Goal: Task Accomplishment & Management: Manage account settings

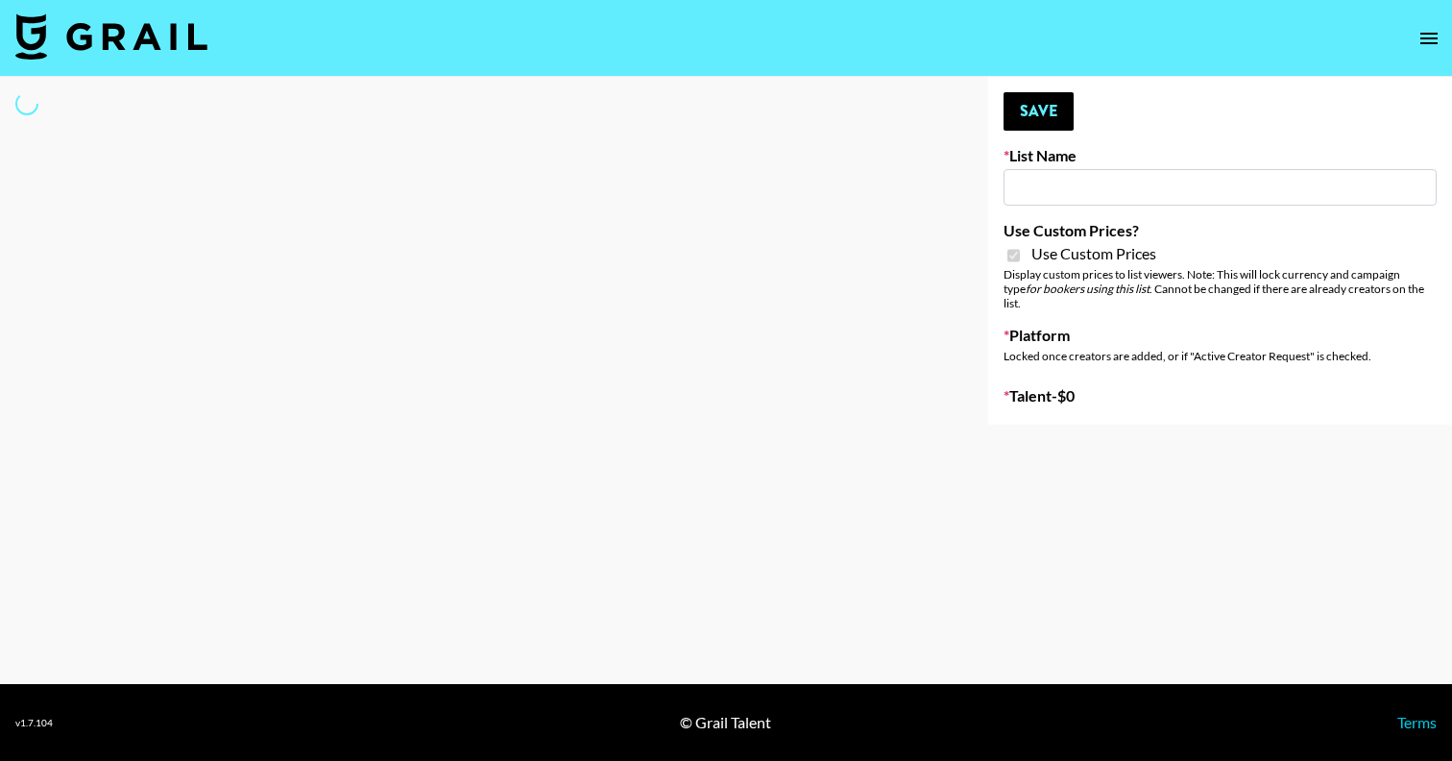
type input "Lisa Eldrige"
checkbox input "true"
select select "Brand"
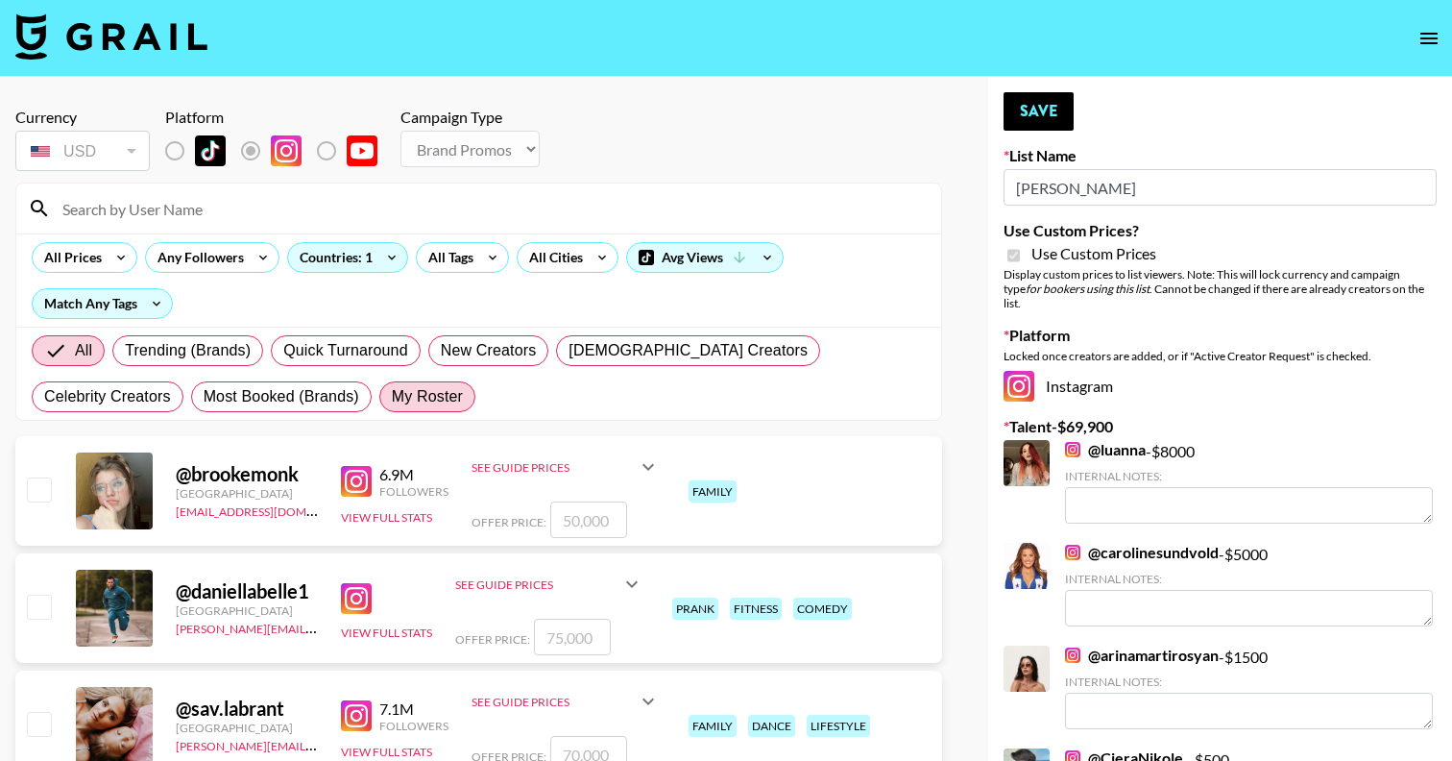
click at [392, 399] on span "My Roster" at bounding box center [427, 396] width 71 height 23
click at [392, 397] on input "My Roster" at bounding box center [392, 397] width 0 height 0
radio input "true"
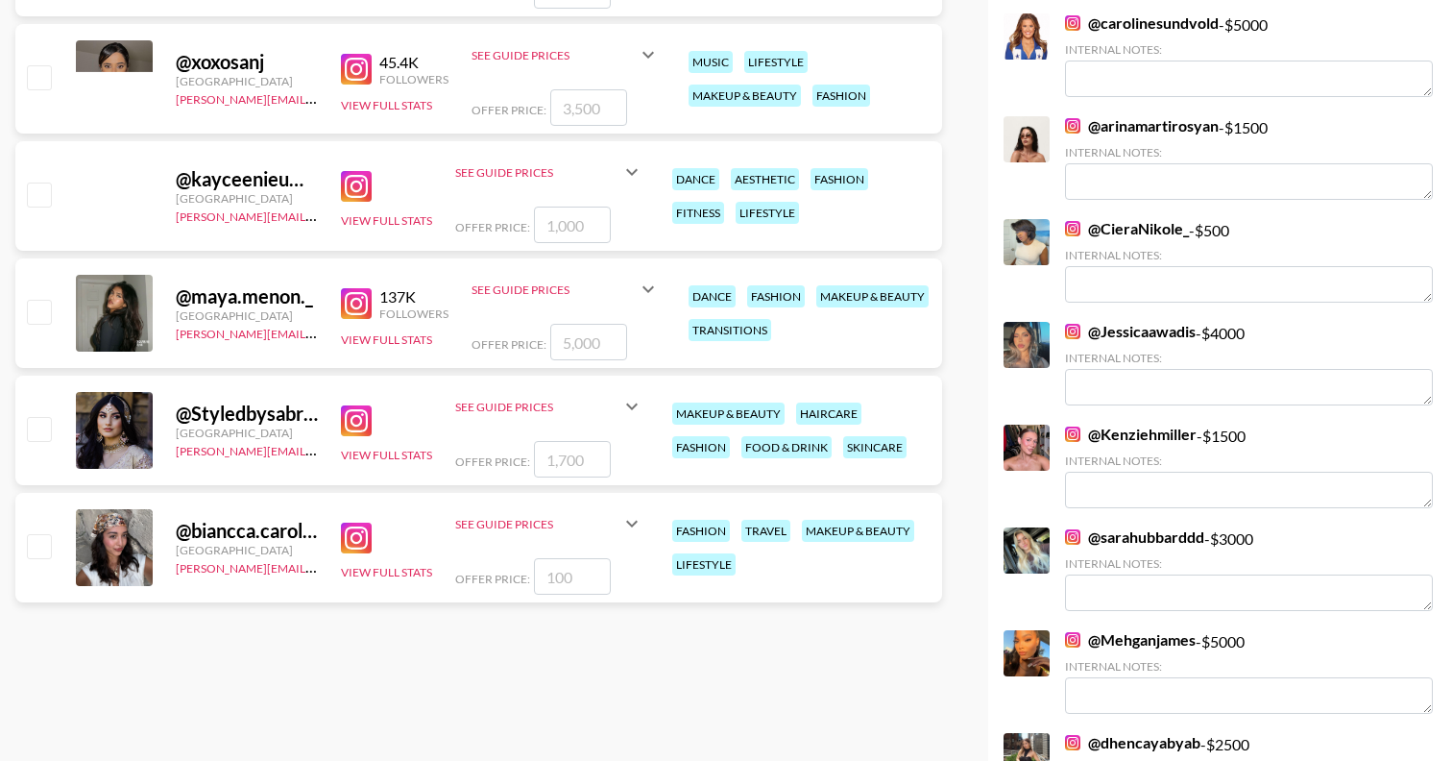
scroll to position [550, 0]
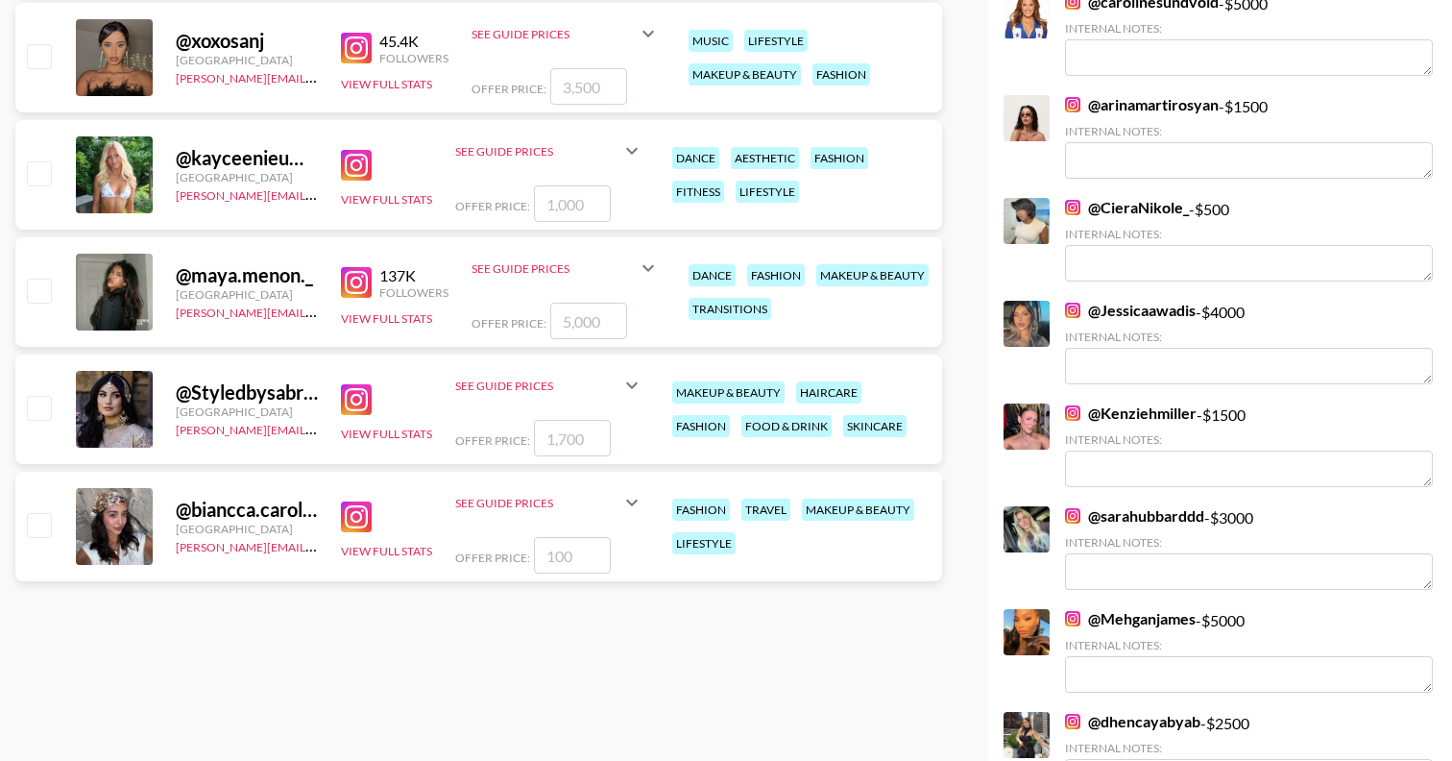
click at [35, 405] on input "checkbox" at bounding box center [38, 407] width 23 height 23
checkbox input "true"
type input "1700"
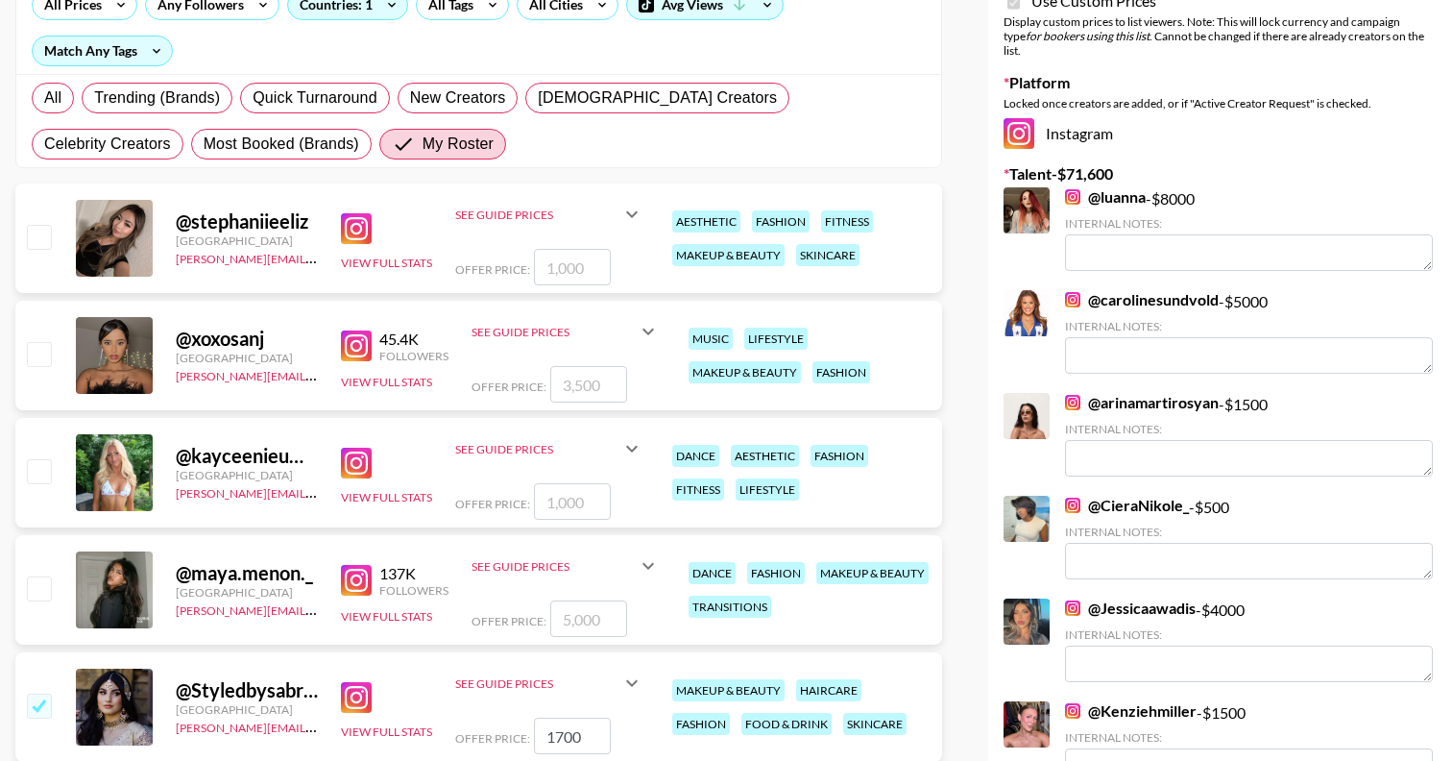
scroll to position [0, 0]
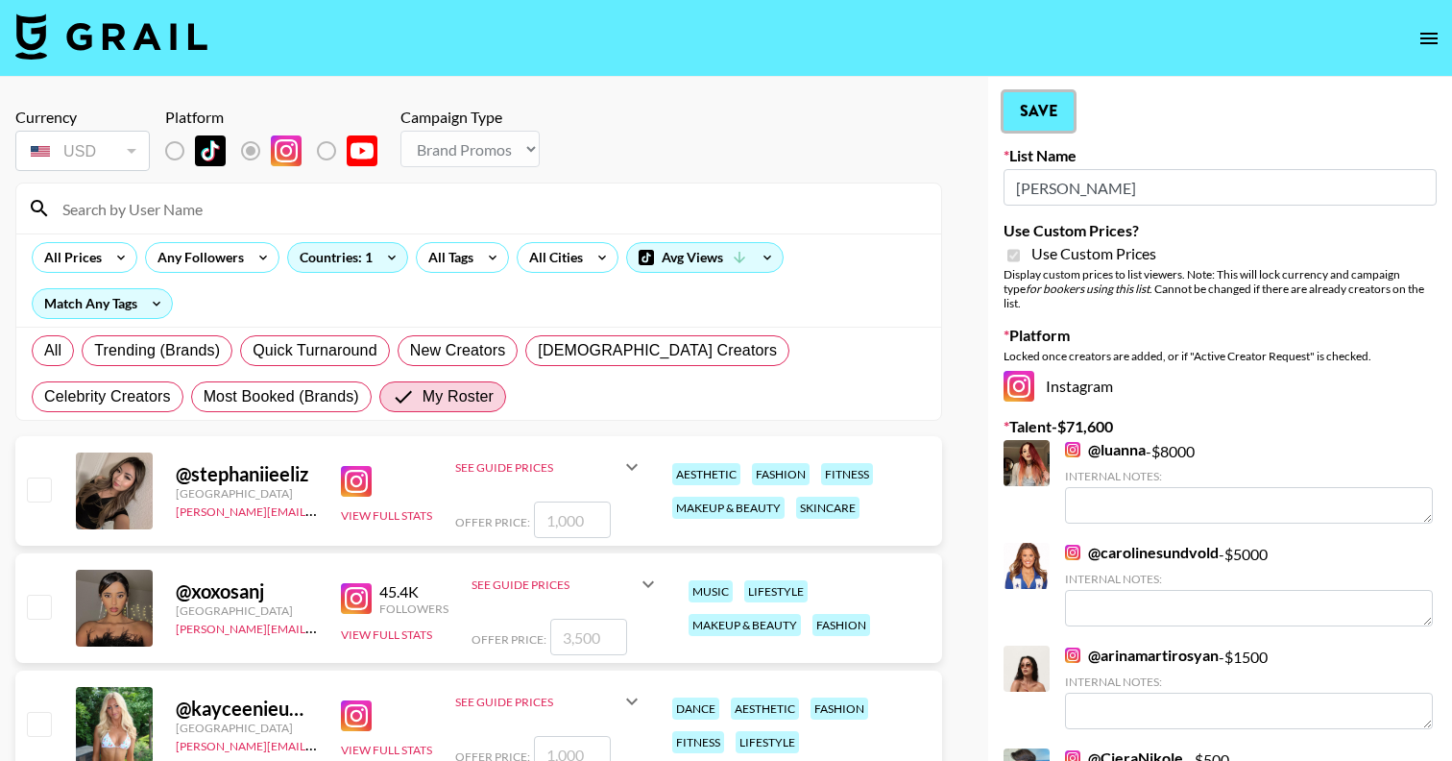
click at [1052, 107] on button "Save" at bounding box center [1039, 111] width 70 height 38
radio input "true"
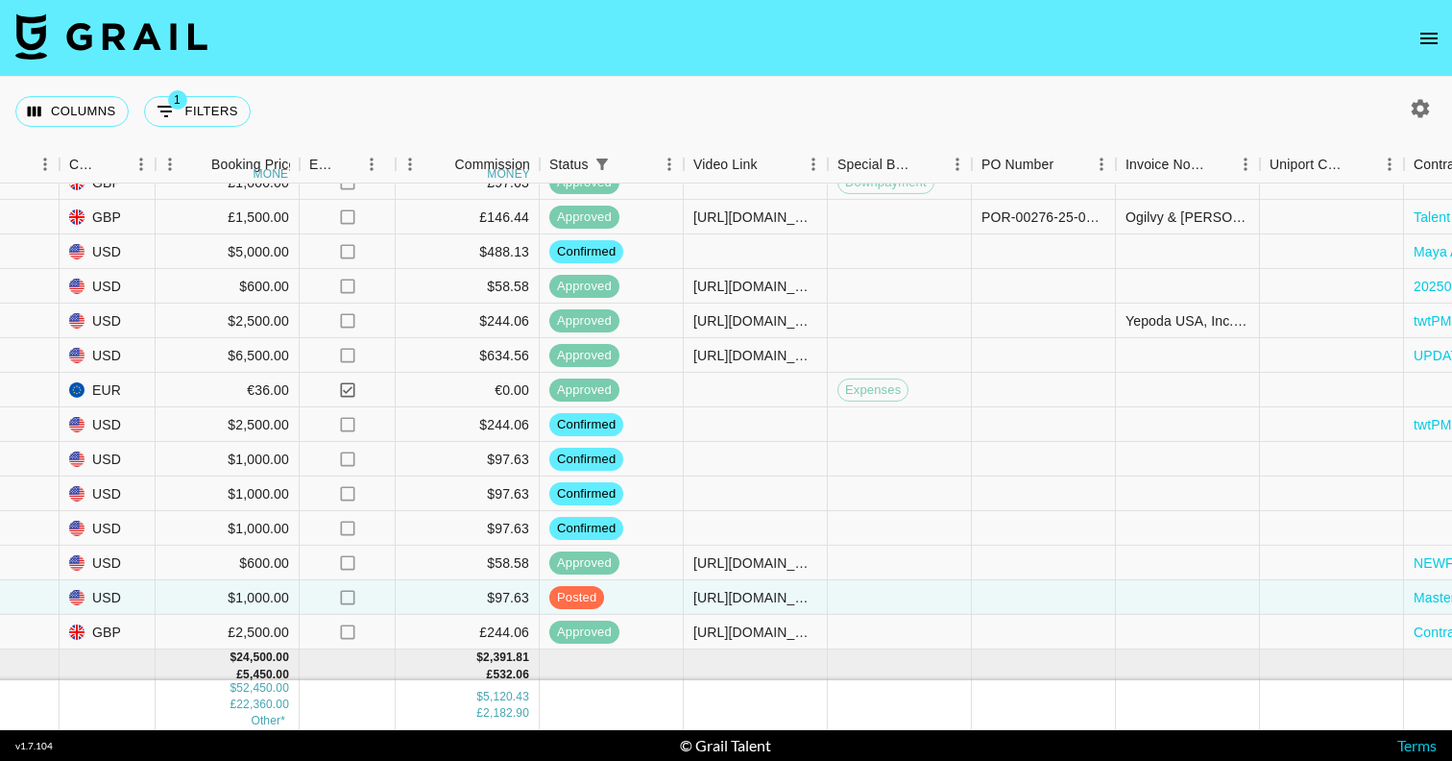
scroll to position [585, 1856]
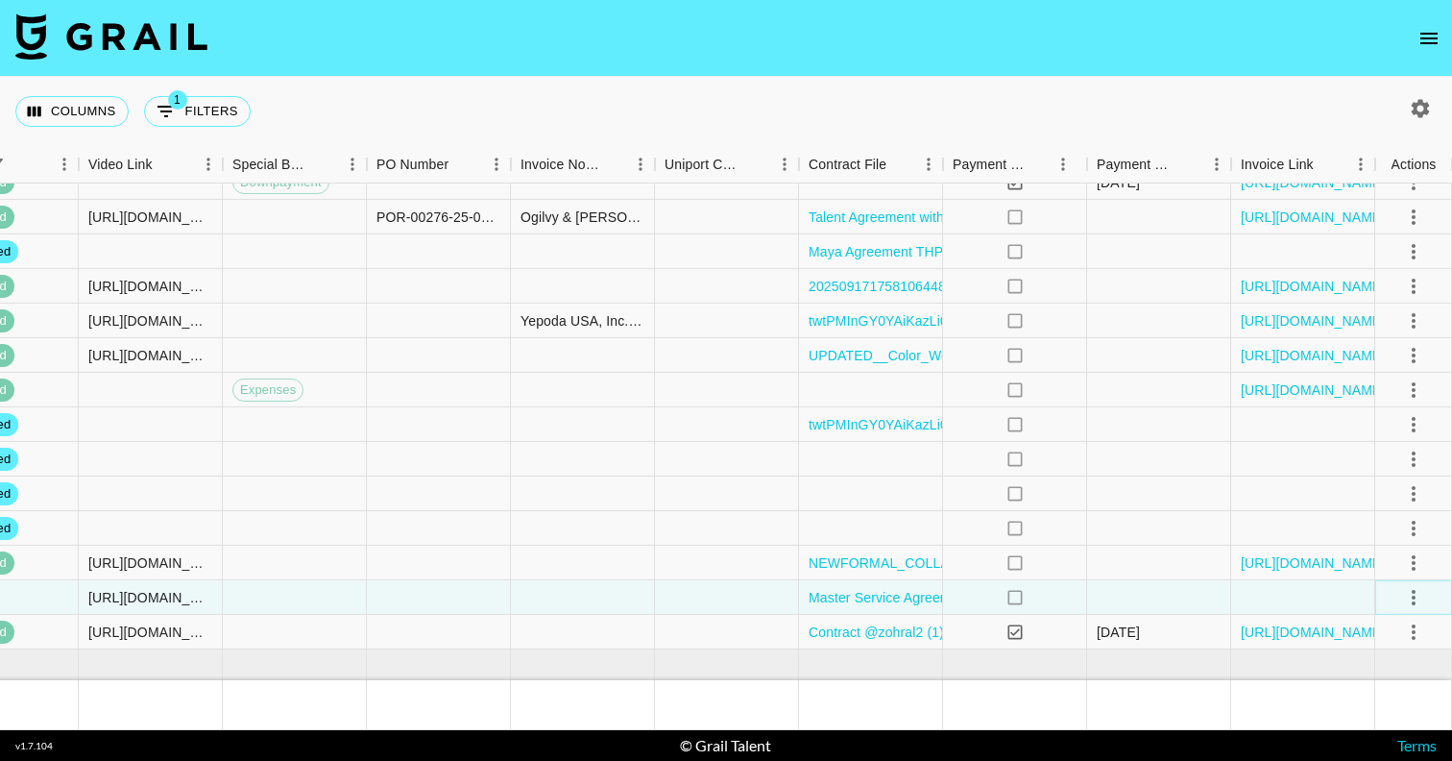
click at [1407, 593] on icon "select merge strategy" at bounding box center [1413, 597] width 23 height 23
click at [1380, 557] on div "Approve" at bounding box center [1371, 555] width 59 height 23
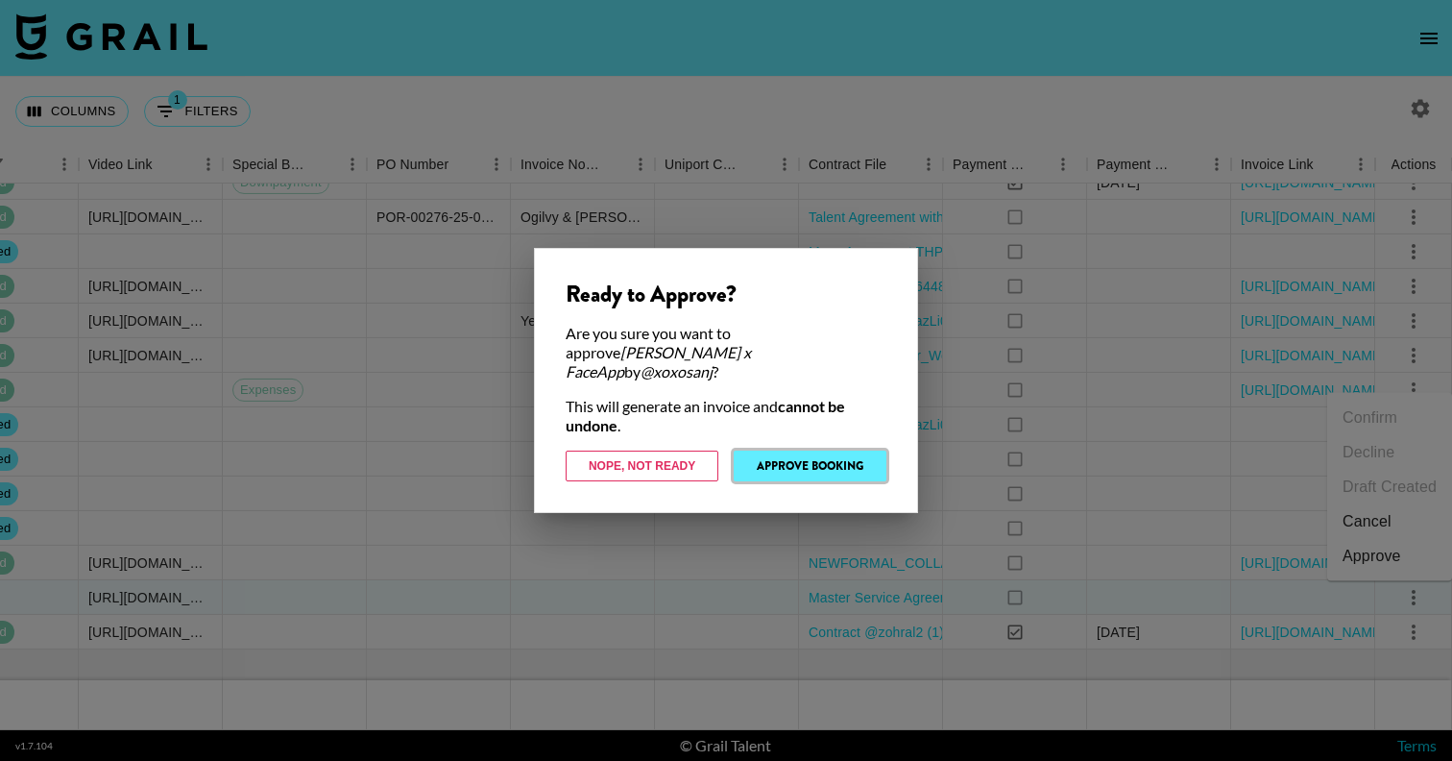
click at [834, 457] on button "Approve Booking" at bounding box center [810, 465] width 153 height 31
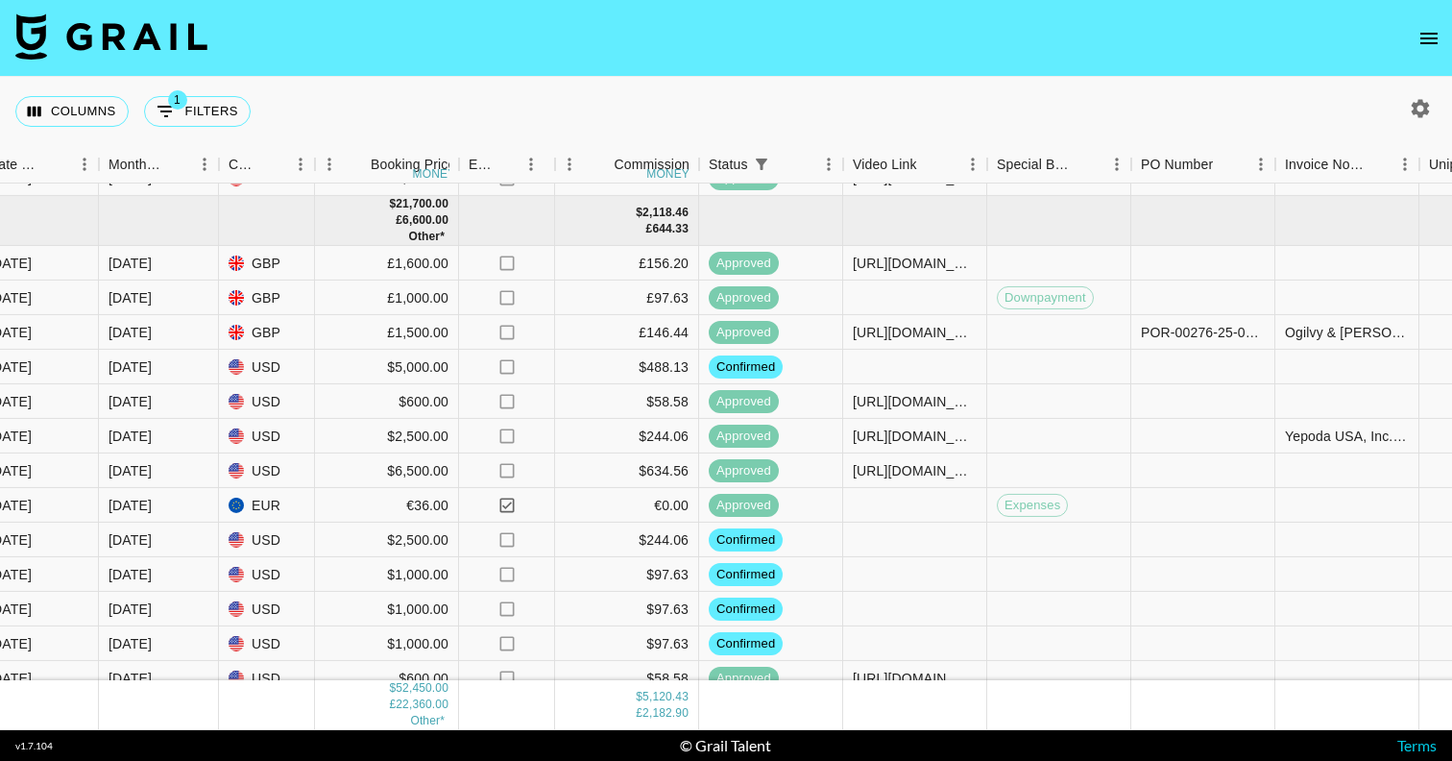
scroll to position [485, 1092]
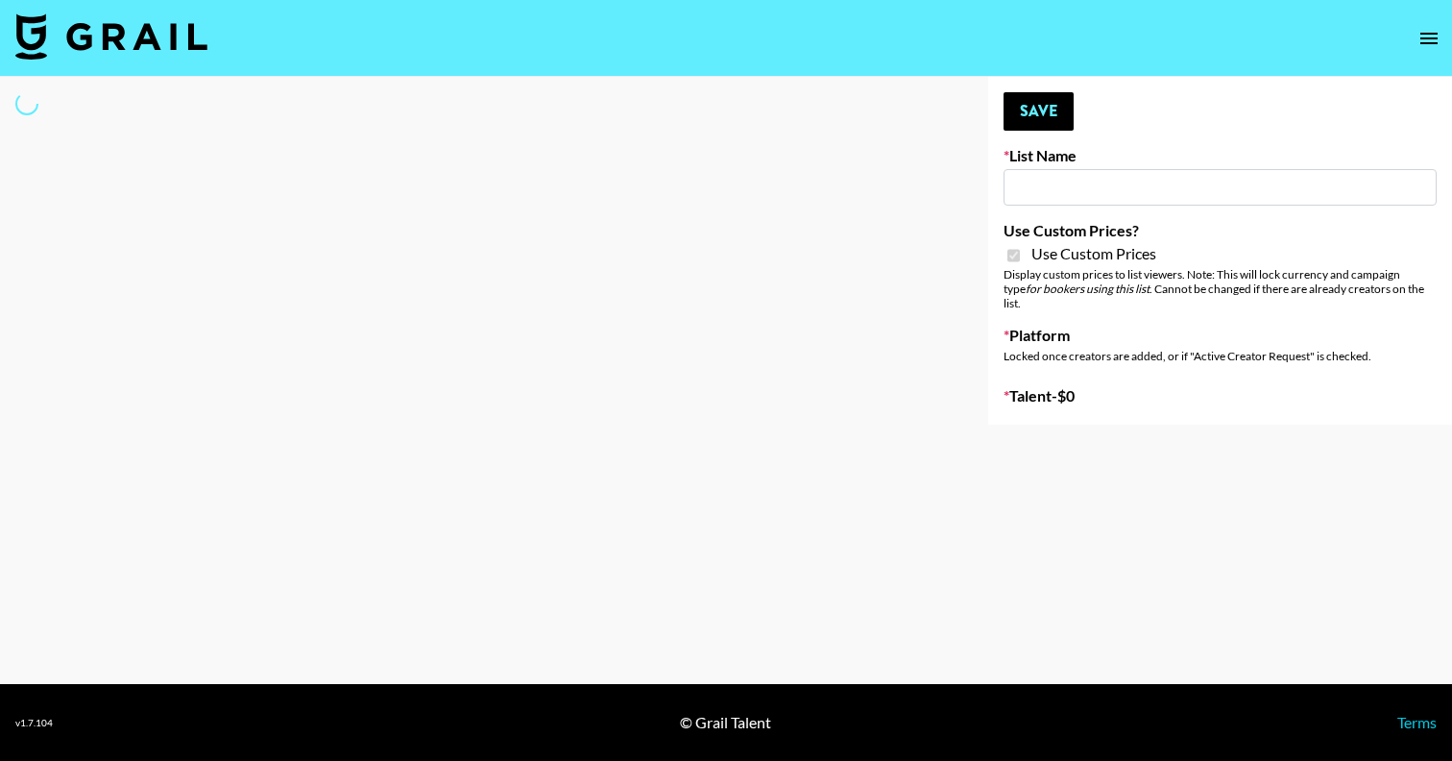
type input "Poizon ([PERSON_NAME] [DATE])"
checkbox input "true"
select select "Brand"
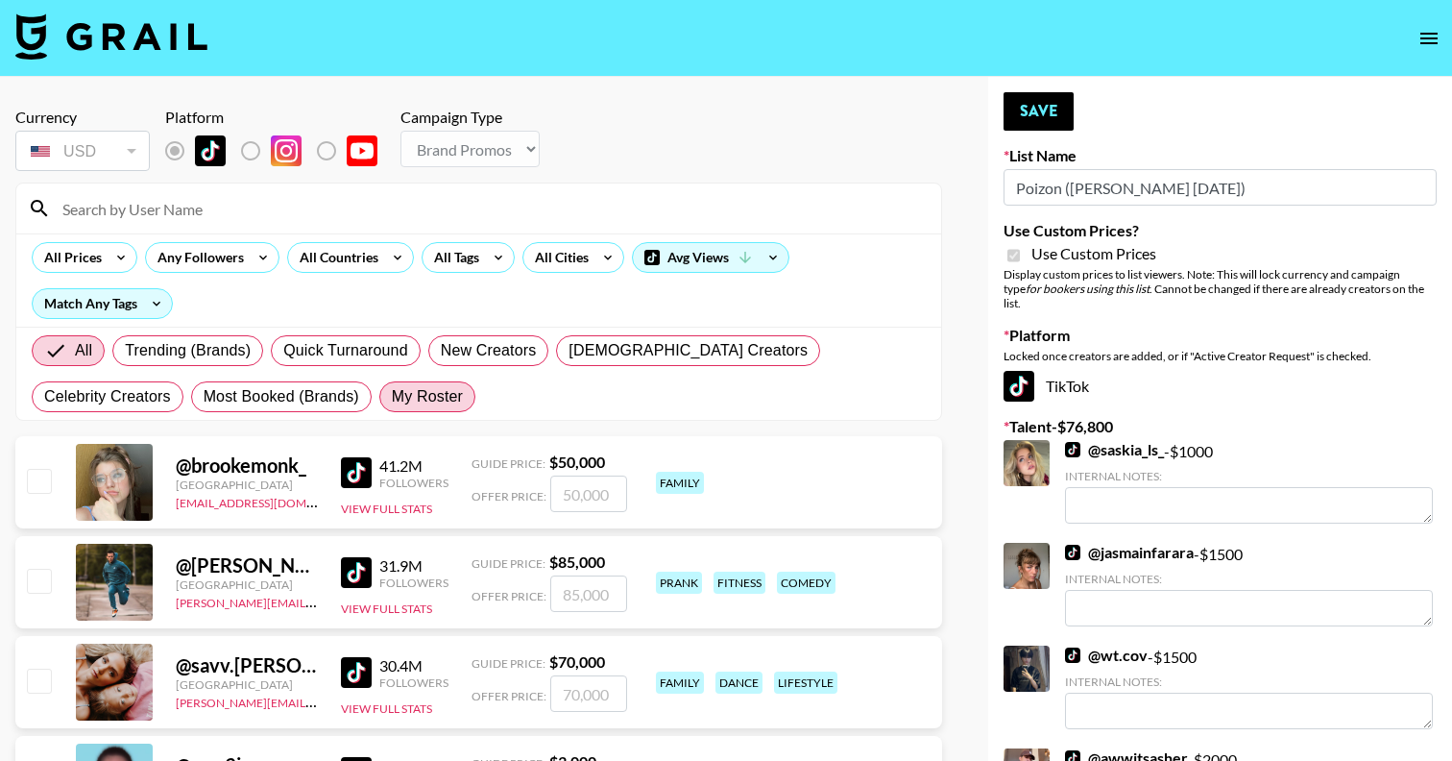
click at [392, 400] on span "My Roster" at bounding box center [427, 396] width 71 height 23
click at [392, 397] on input "My Roster" at bounding box center [392, 397] width 0 height 0
radio input "true"
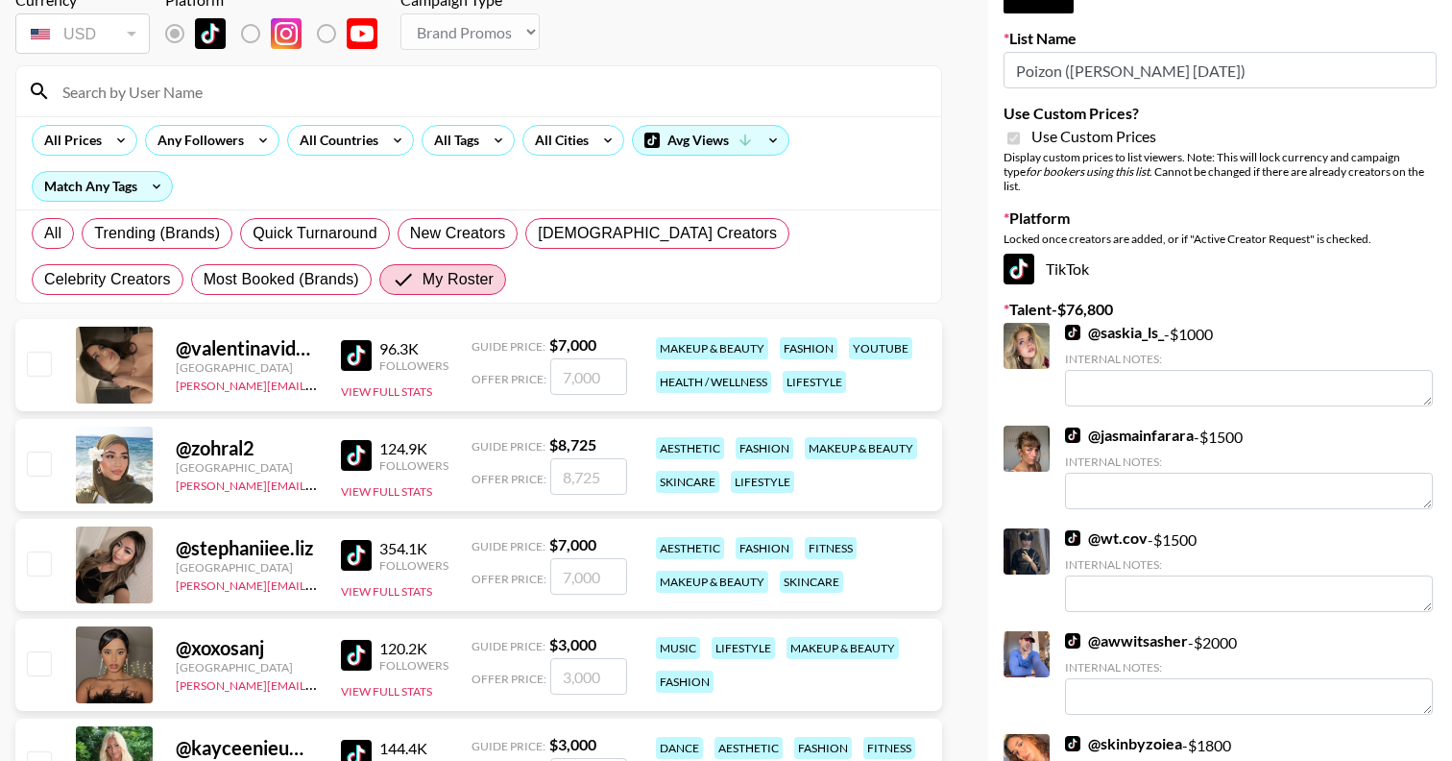
scroll to position [119, 0]
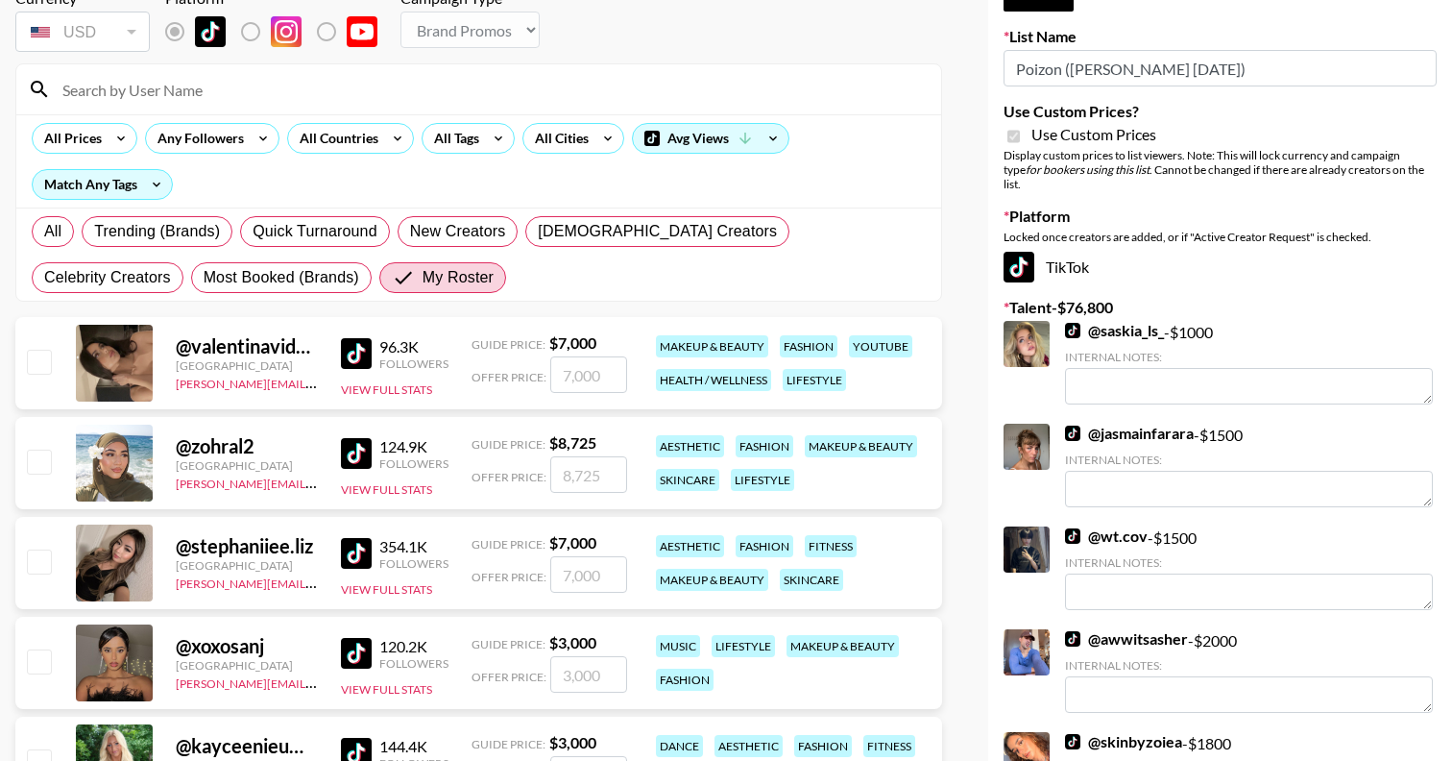
click at [36, 464] on input "checkbox" at bounding box center [38, 460] width 23 height 23
checkbox input "true"
drag, startPoint x: 611, startPoint y: 478, endPoint x: 489, endPoint y: 478, distance: 122.0
click at [489, 478] on div "Offer Price: 8725" at bounding box center [550, 474] width 156 height 36
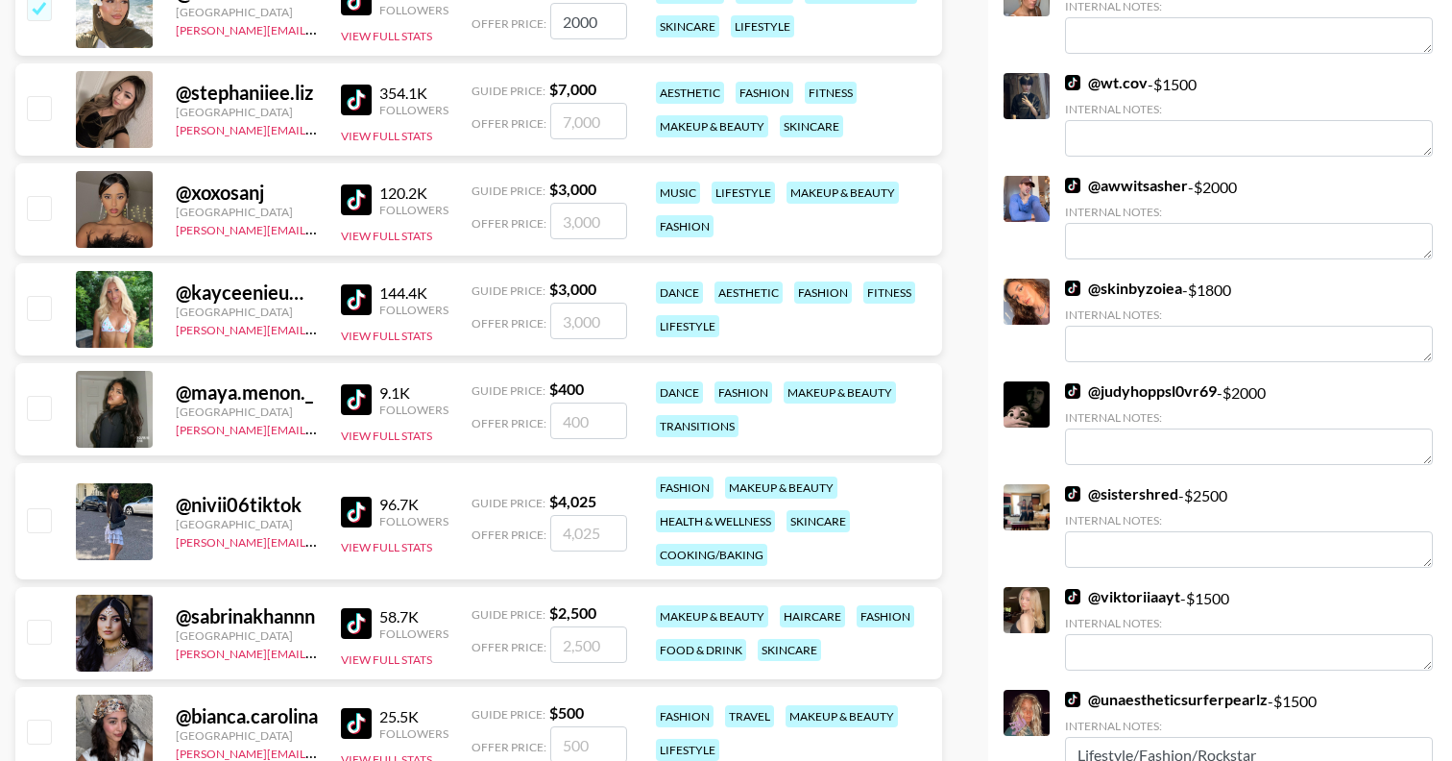
scroll to position [574, 0]
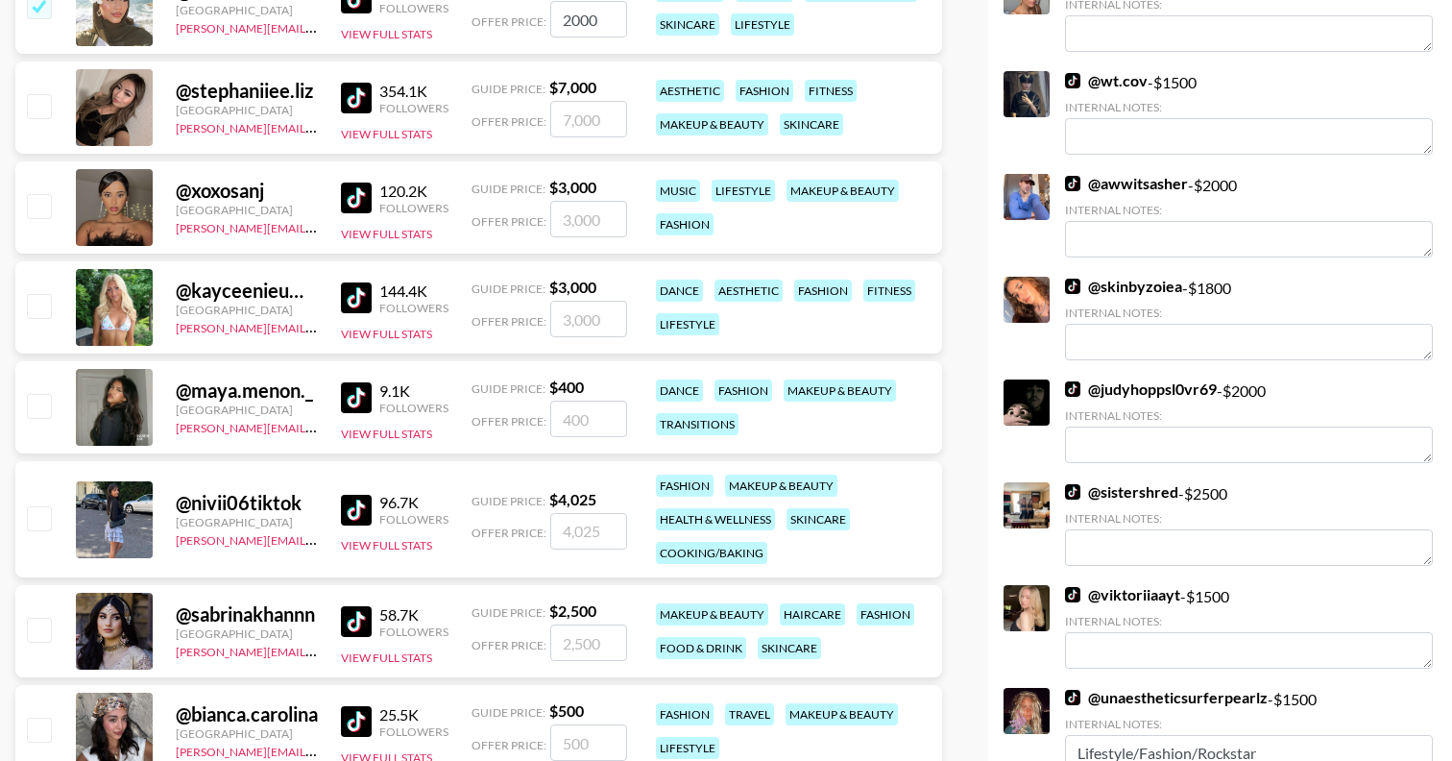
type input "2000"
click at [37, 520] on input "checkbox" at bounding box center [38, 517] width 23 height 23
checkbox input "true"
drag, startPoint x: 613, startPoint y: 530, endPoint x: 487, endPoint y: 521, distance: 126.1
click at [487, 521] on div "Offer Price: 4025" at bounding box center [550, 531] width 156 height 36
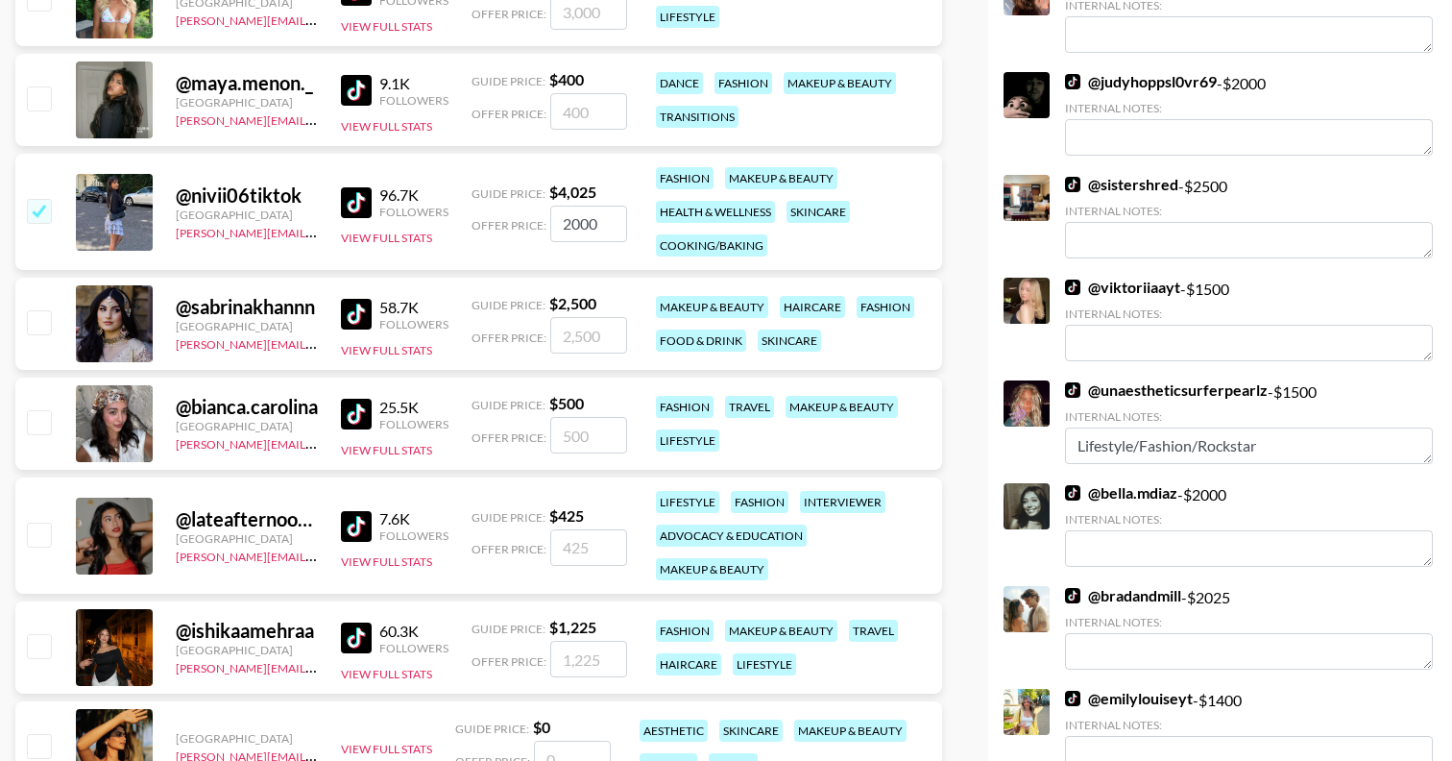
scroll to position [899, 0]
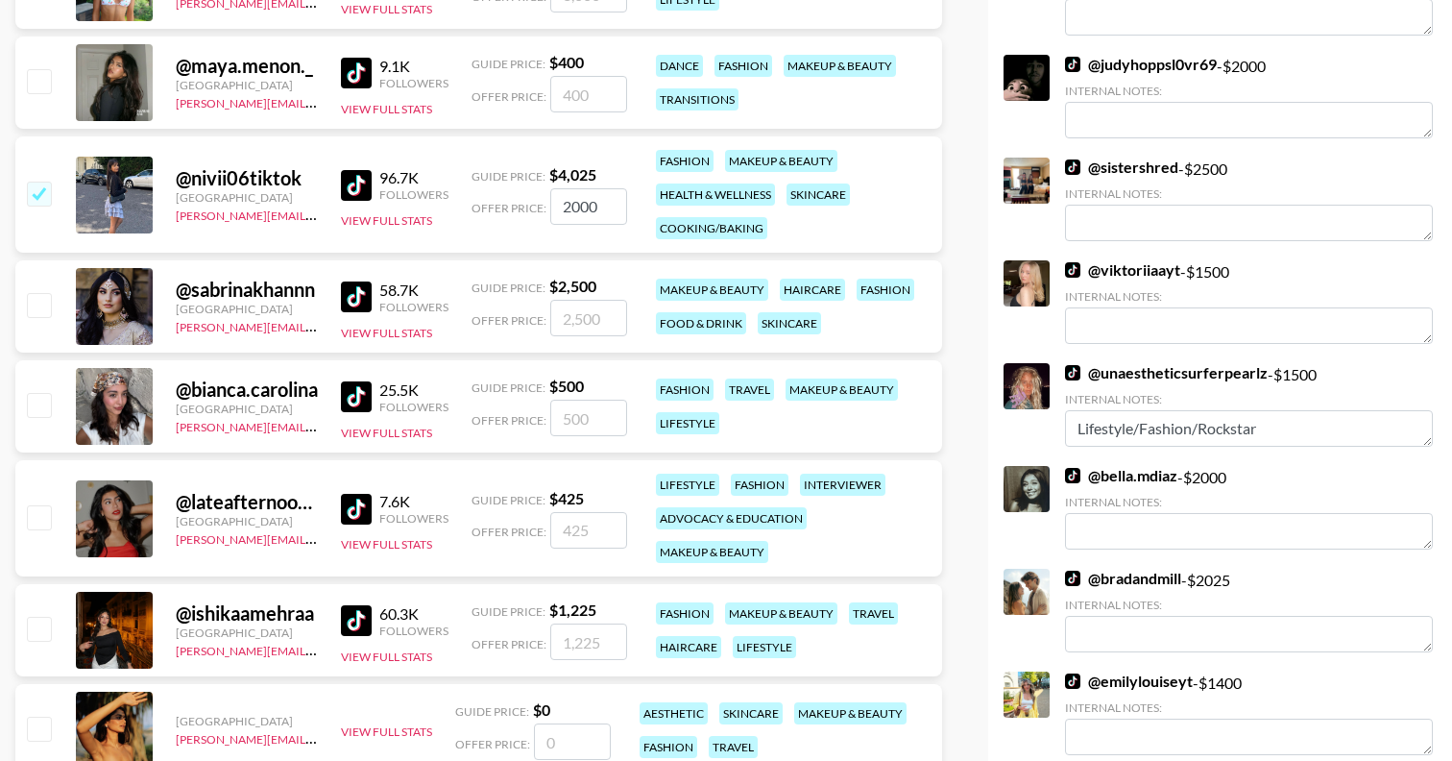
type input "2000"
click at [38, 514] on input "checkbox" at bounding box center [38, 516] width 23 height 23
checkbox input "true"
type input "425"
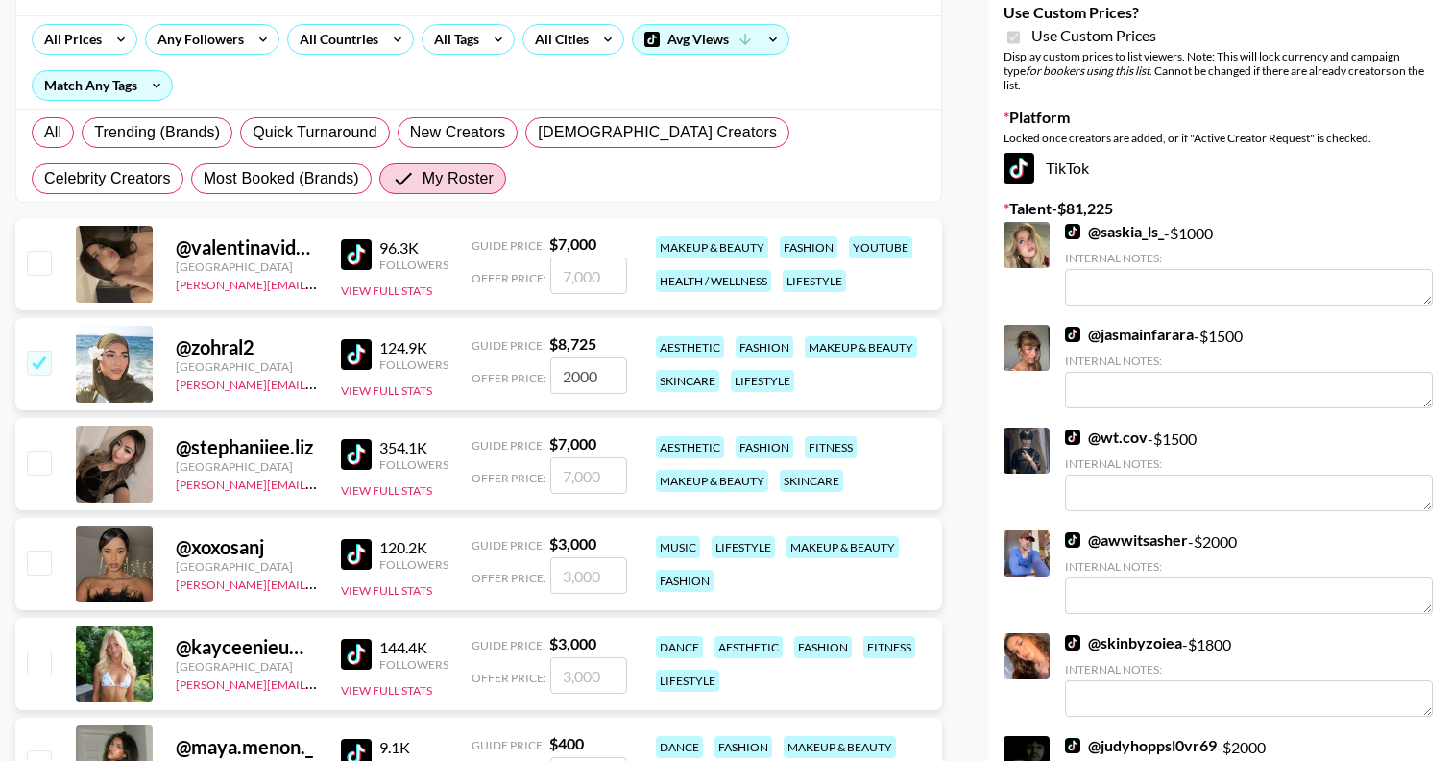
scroll to position [0, 0]
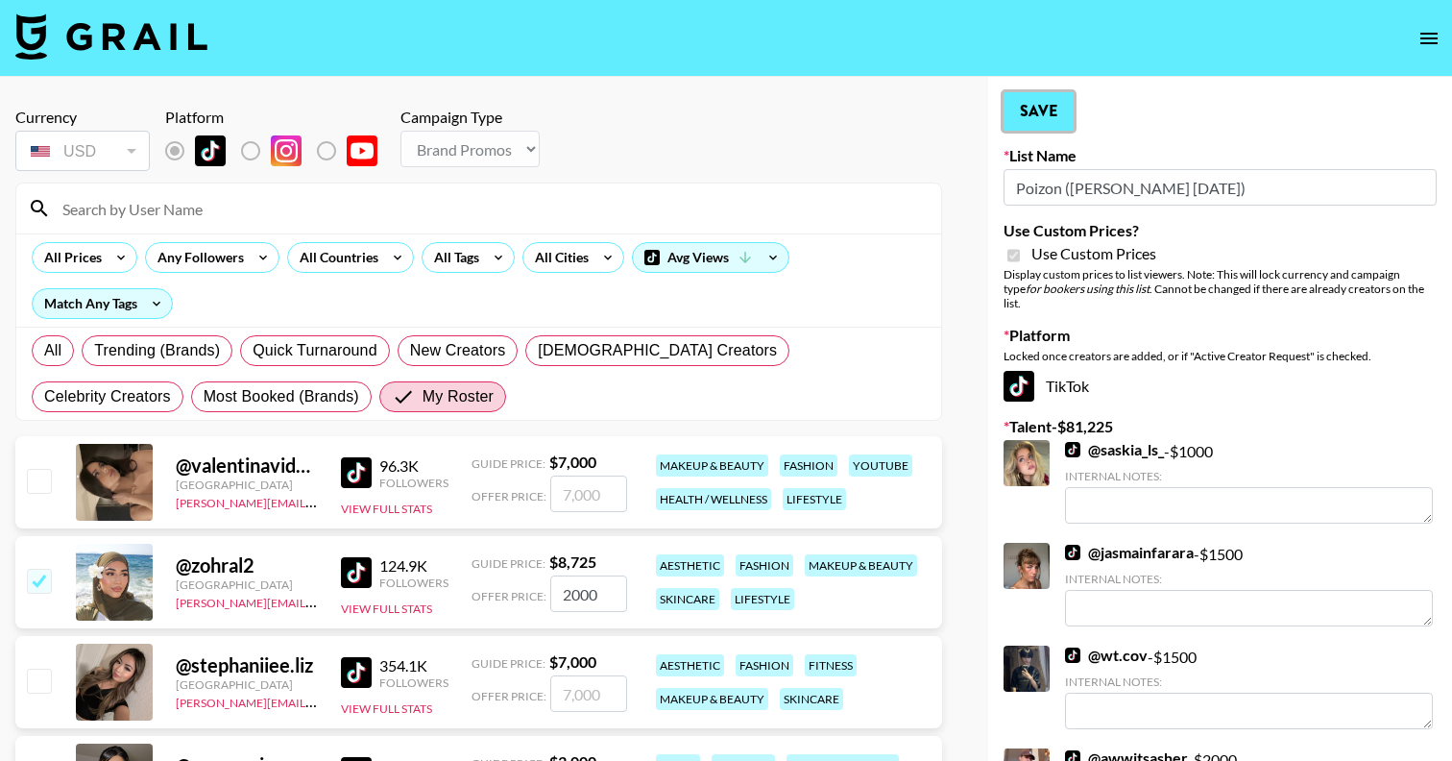
click at [1027, 105] on button "Save" at bounding box center [1039, 111] width 70 height 38
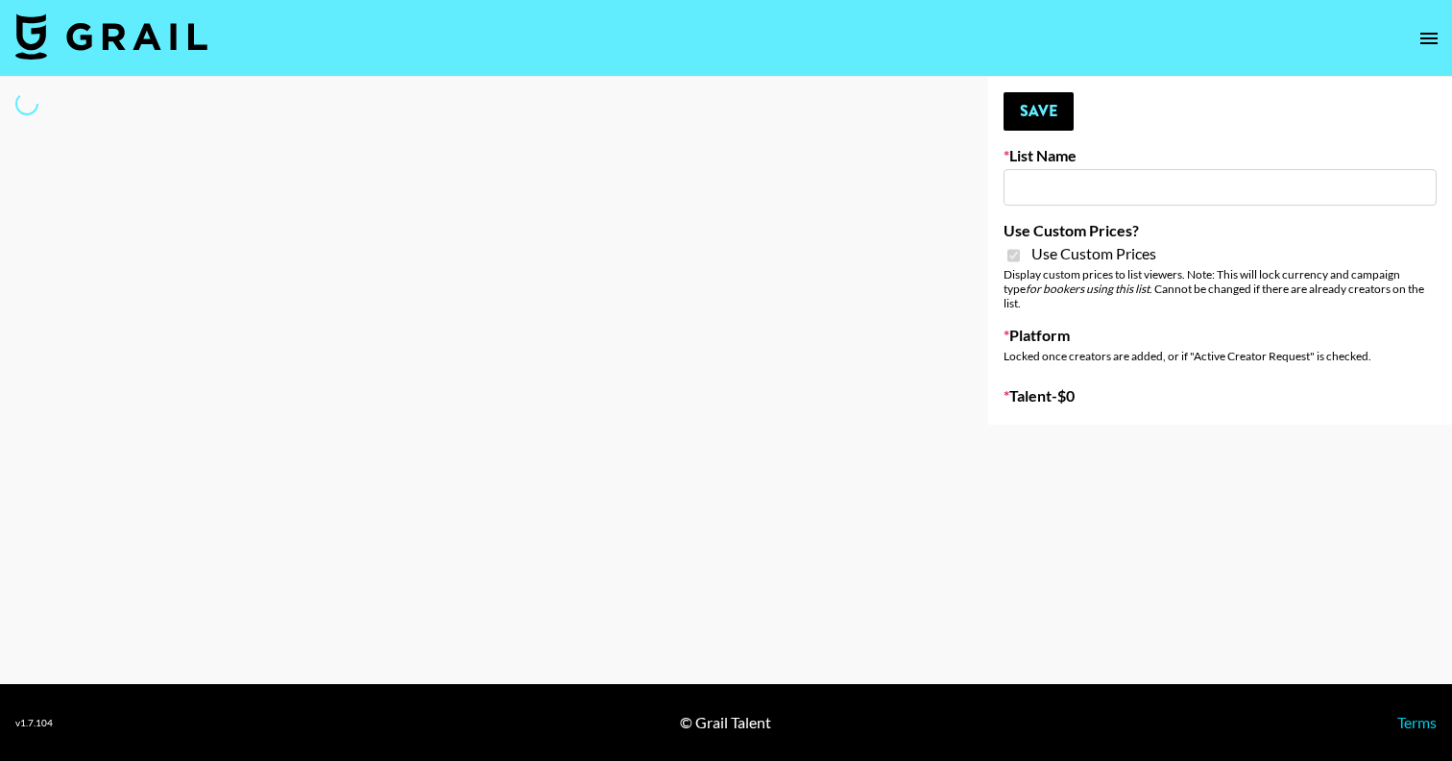
type input "Poizon IG (26th Sept)"
checkbox input "true"
select select "Brand"
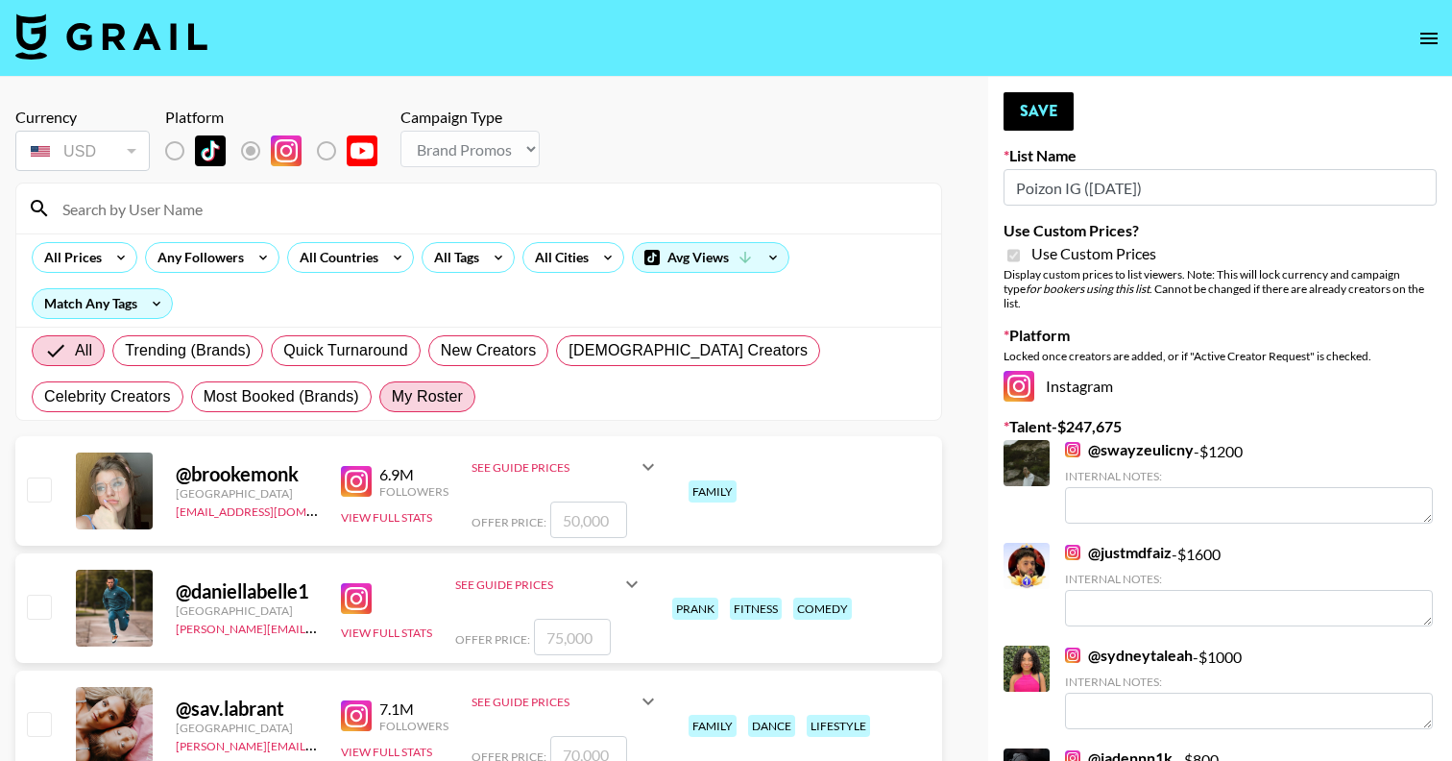
click at [392, 397] on span "My Roster" at bounding box center [427, 396] width 71 height 23
click at [392, 397] on input "My Roster" at bounding box center [392, 397] width 0 height 0
radio input "true"
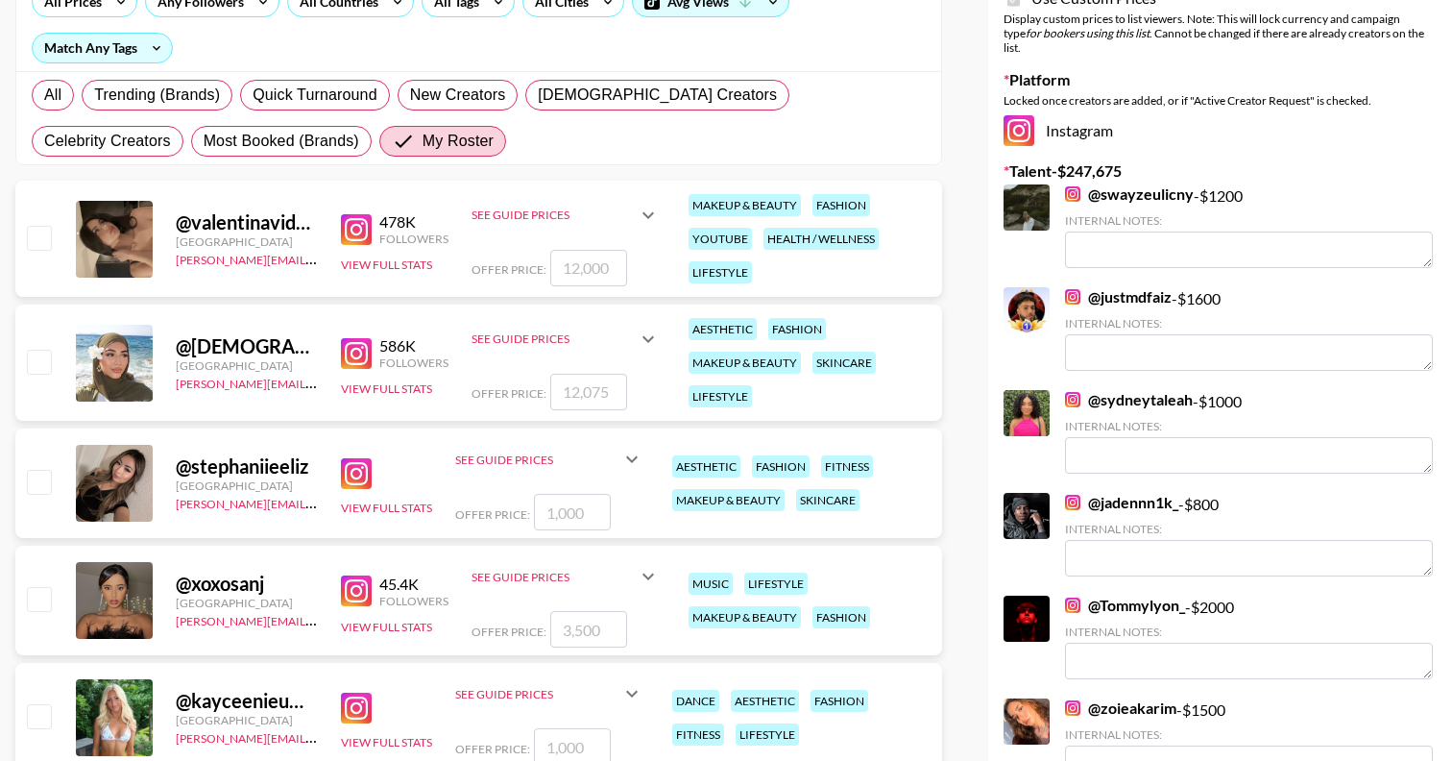
scroll to position [281, 0]
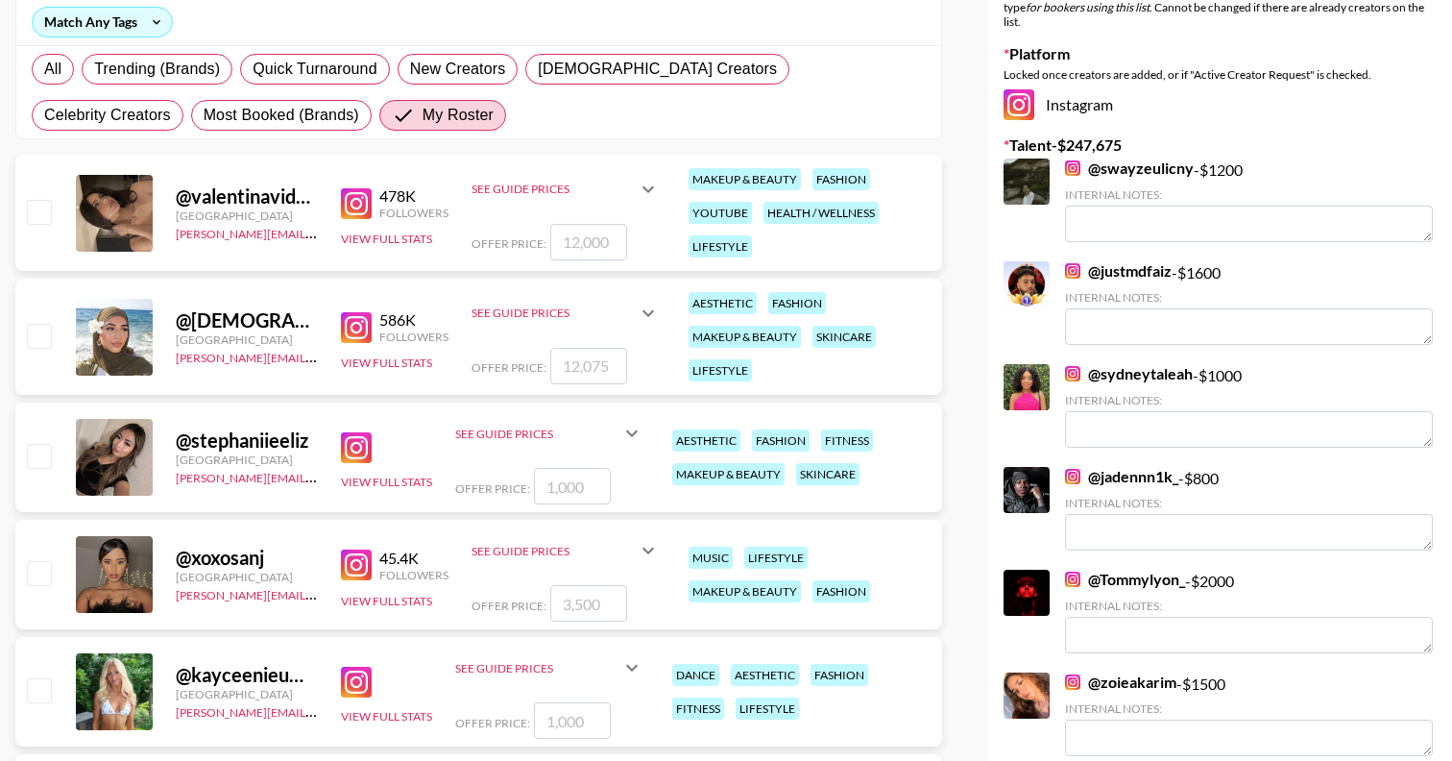
click at [40, 333] on input "checkbox" at bounding box center [38, 335] width 23 height 23
checkbox input "true"
drag, startPoint x: 628, startPoint y: 366, endPoint x: 597, endPoint y: 366, distance: 30.7
click at [597, 366] on div "Offer Price: 12075" at bounding box center [566, 366] width 188 height 36
drag, startPoint x: 613, startPoint y: 366, endPoint x: 419, endPoint y: 366, distance: 194.0
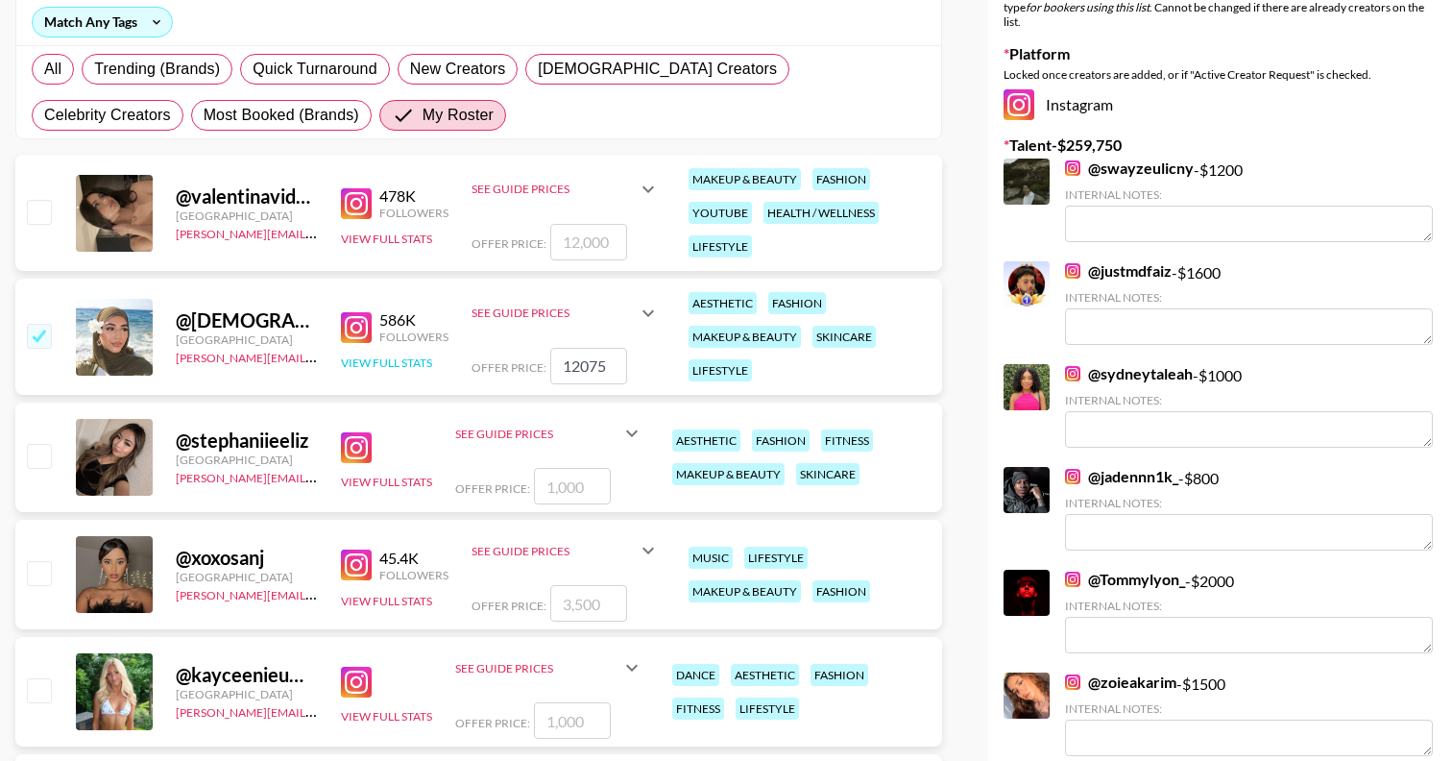
click at [419, 366] on div "@ zohralahib United Kingdom reana.patel@grail-talent.com 586K Followers View Fu…" at bounding box center [478, 336] width 927 height 116
type input "3000"
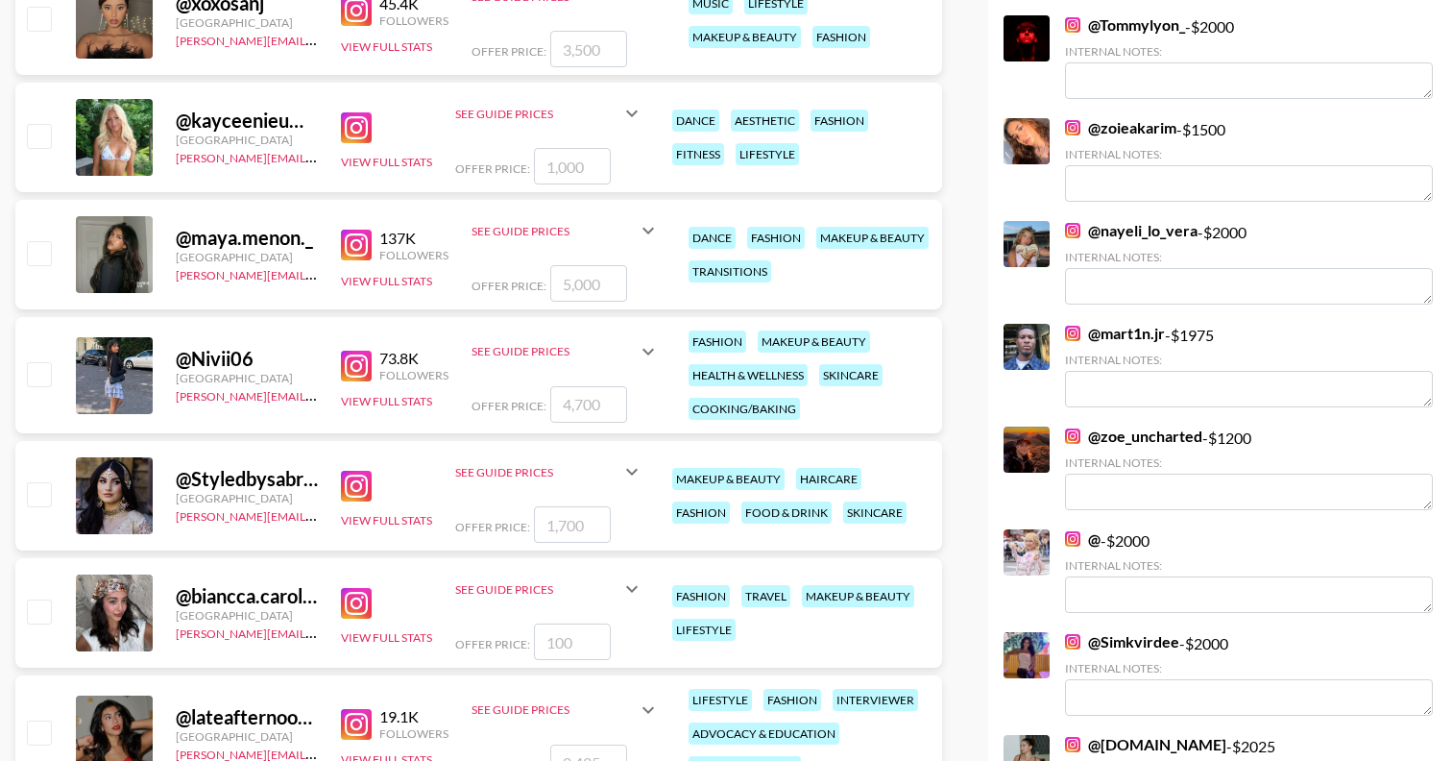
scroll to position [853, 0]
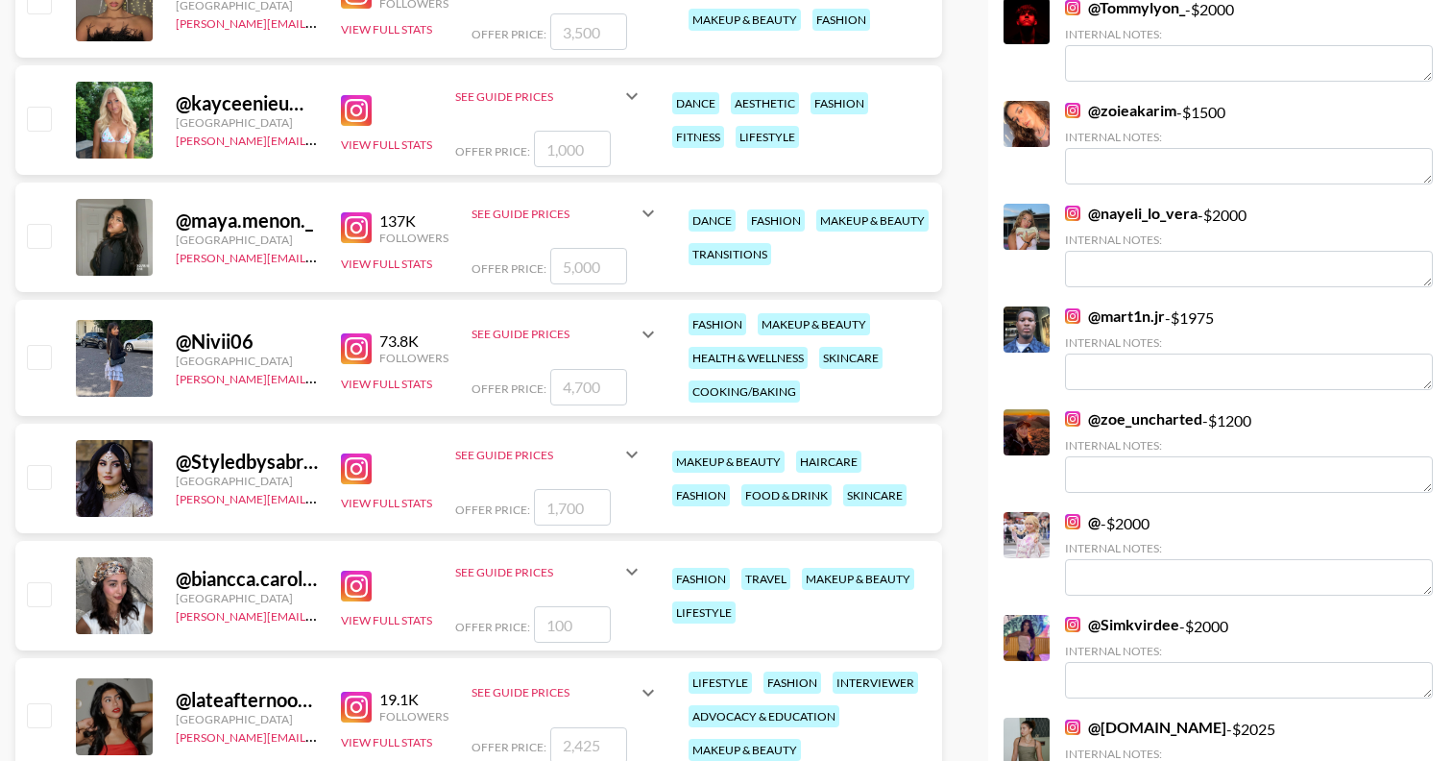
click at [37, 353] on input "checkbox" at bounding box center [38, 356] width 23 height 23
checkbox input "true"
drag, startPoint x: 611, startPoint y: 390, endPoint x: 375, endPoint y: 375, distance: 236.7
click at [375, 375] on div "@ Nivii06 United Kingdom reana.patel@grail-talent.com 73.8K Followers View Full…" at bounding box center [478, 358] width 927 height 116
type input "2000"
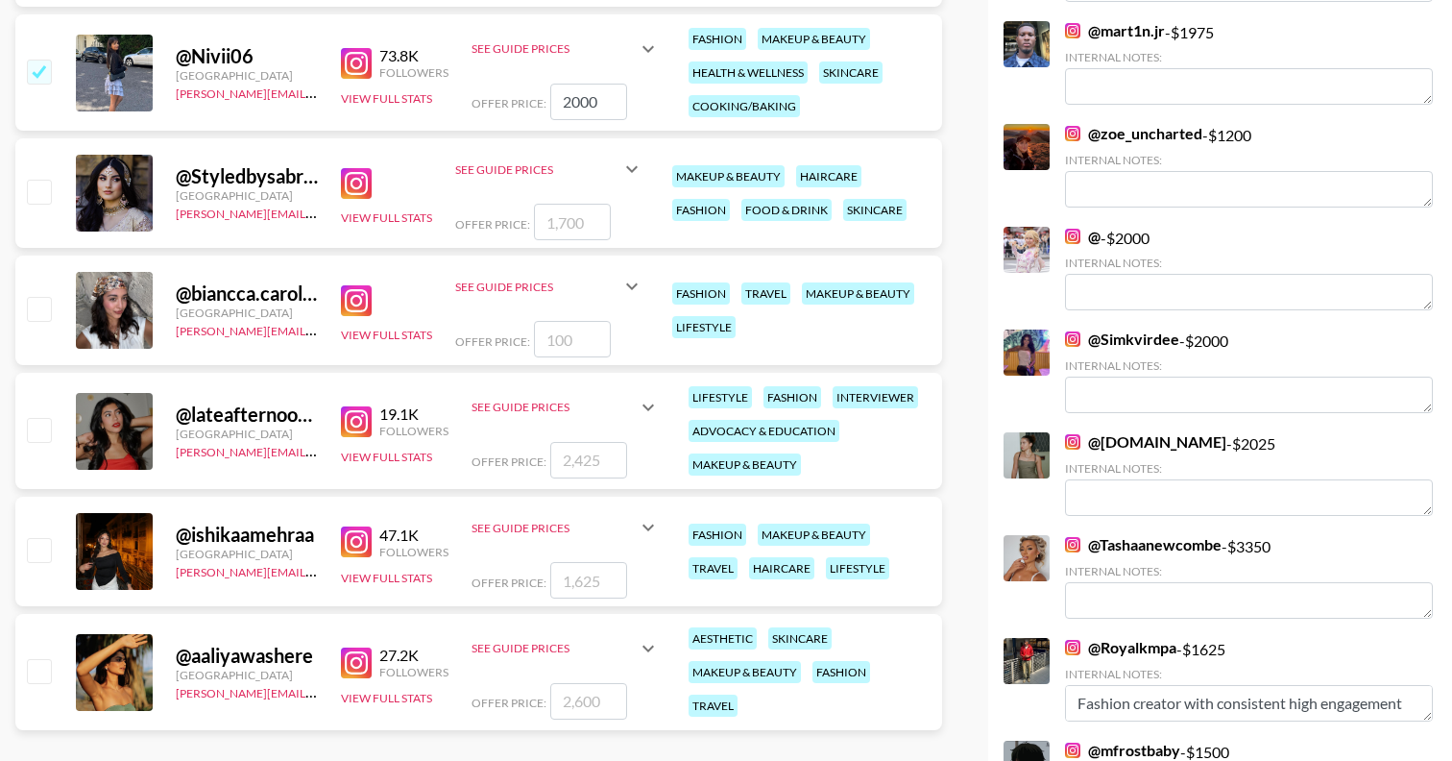
scroll to position [1139, 0]
click at [46, 436] on input "checkbox" at bounding box center [38, 428] width 23 height 23
checkbox input "true"
drag, startPoint x: 615, startPoint y: 458, endPoint x: 505, endPoint y: 458, distance: 109.5
click at [505, 458] on div "Offer Price: 2425" at bounding box center [566, 459] width 188 height 36
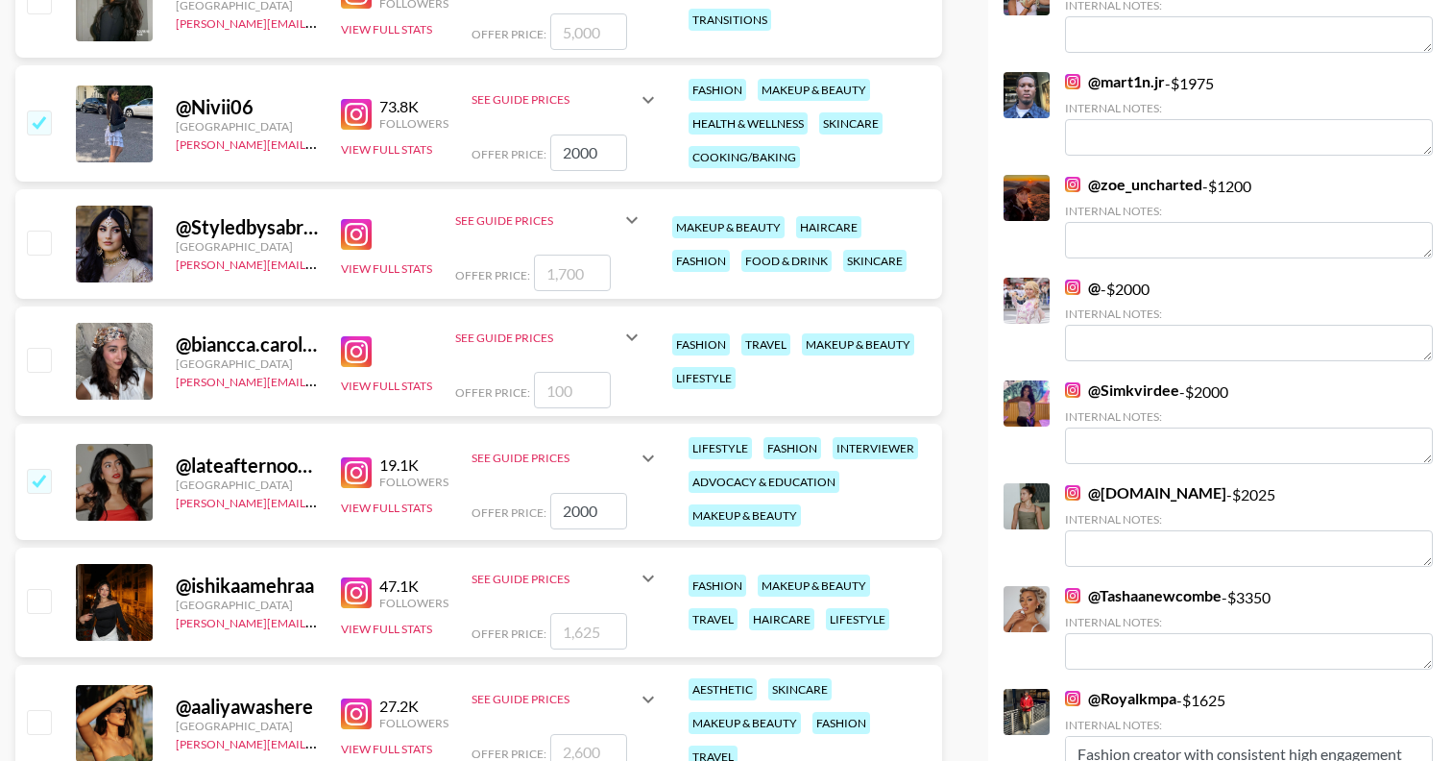
scroll to position [0, 0]
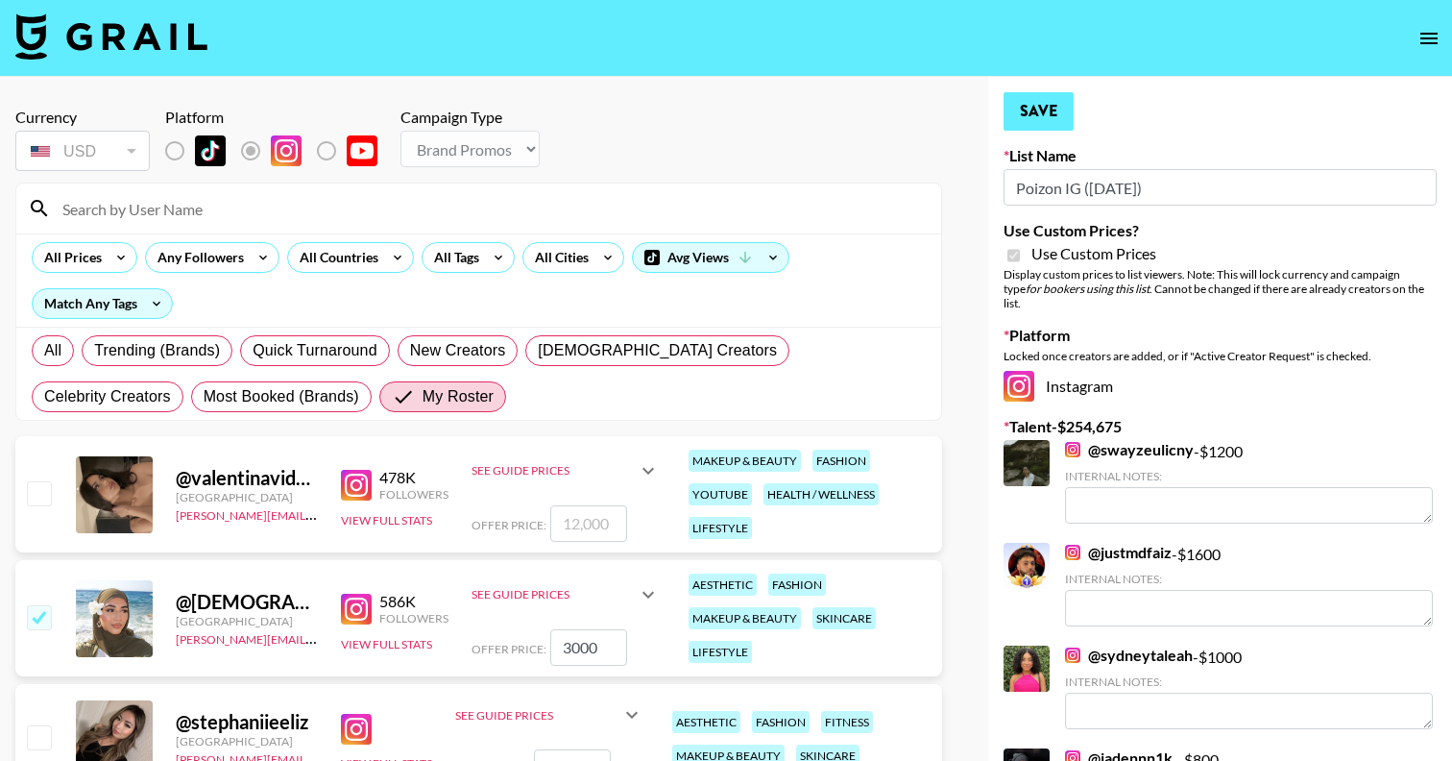
type input "2000"
click at [1041, 106] on button "Save" at bounding box center [1039, 111] width 70 height 38
